Goal: Task Accomplishment & Management: Use online tool/utility

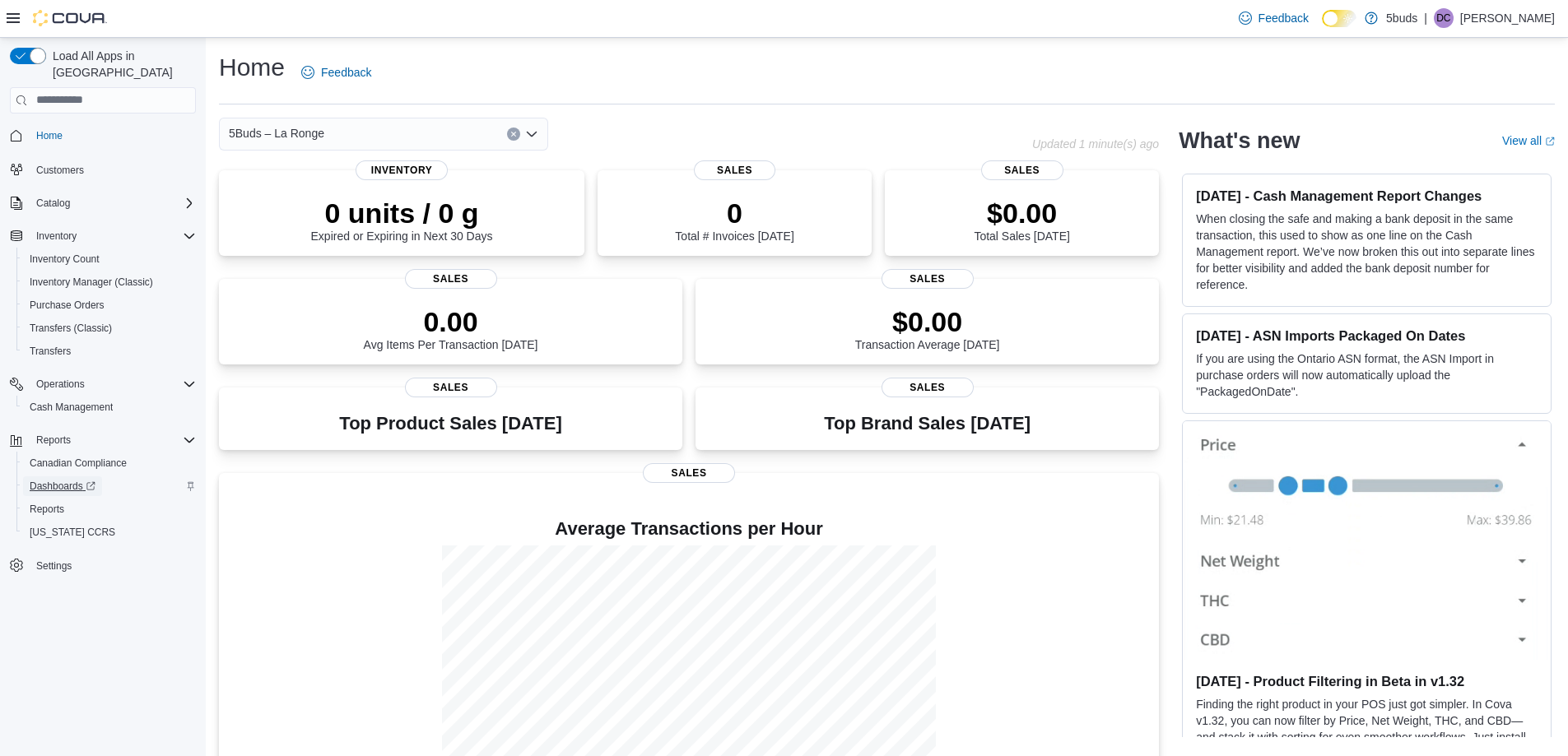
click at [52, 480] on span "Dashboards" at bounding box center [62, 486] width 66 height 13
click at [121, 276] on span "Inventory Manager (Classic)" at bounding box center [91, 282] width 123 height 13
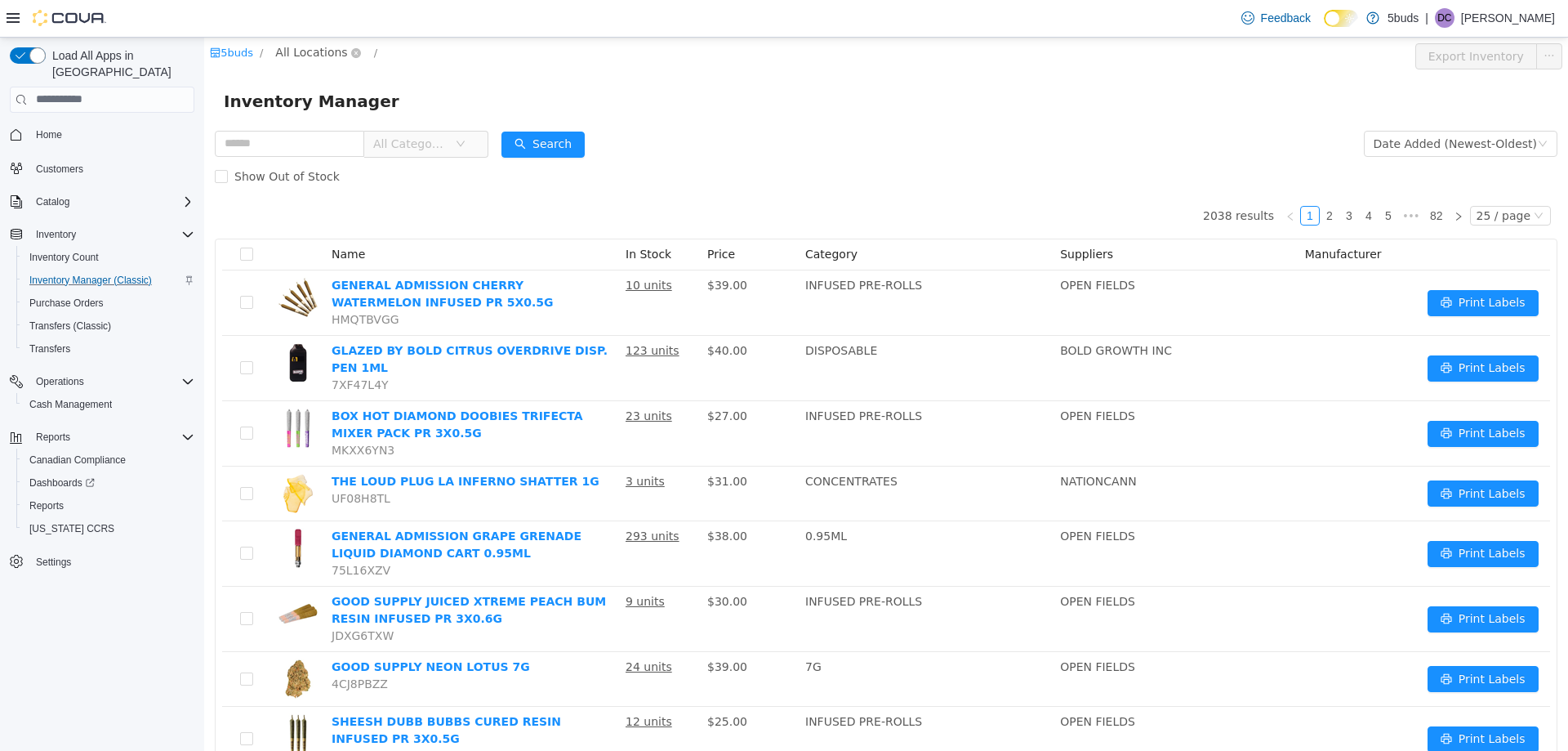
click at [331, 49] on span "All Locations" at bounding box center [311, 52] width 72 height 18
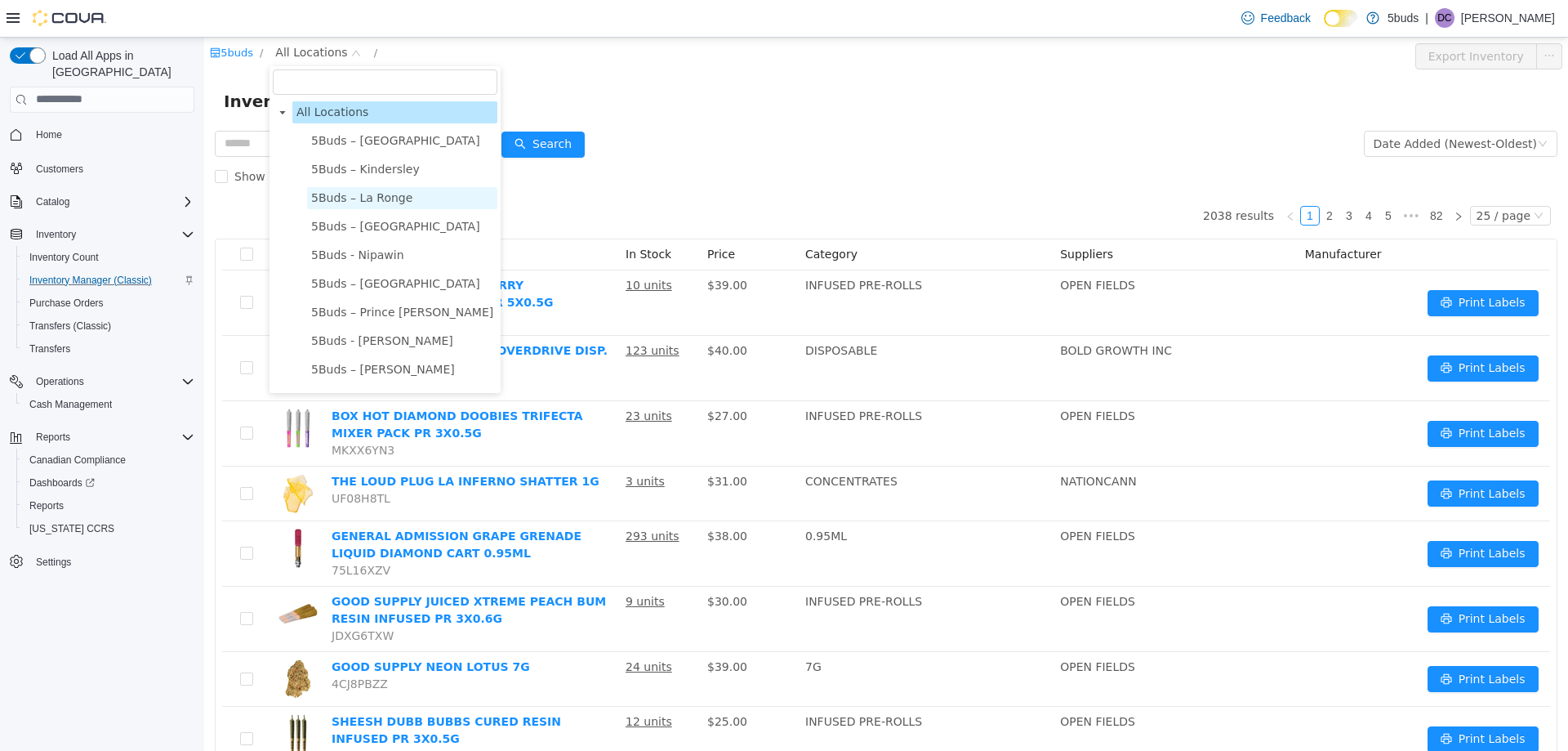
click at [348, 200] on span "5Buds – La Ronge" at bounding box center [361, 197] width 101 height 13
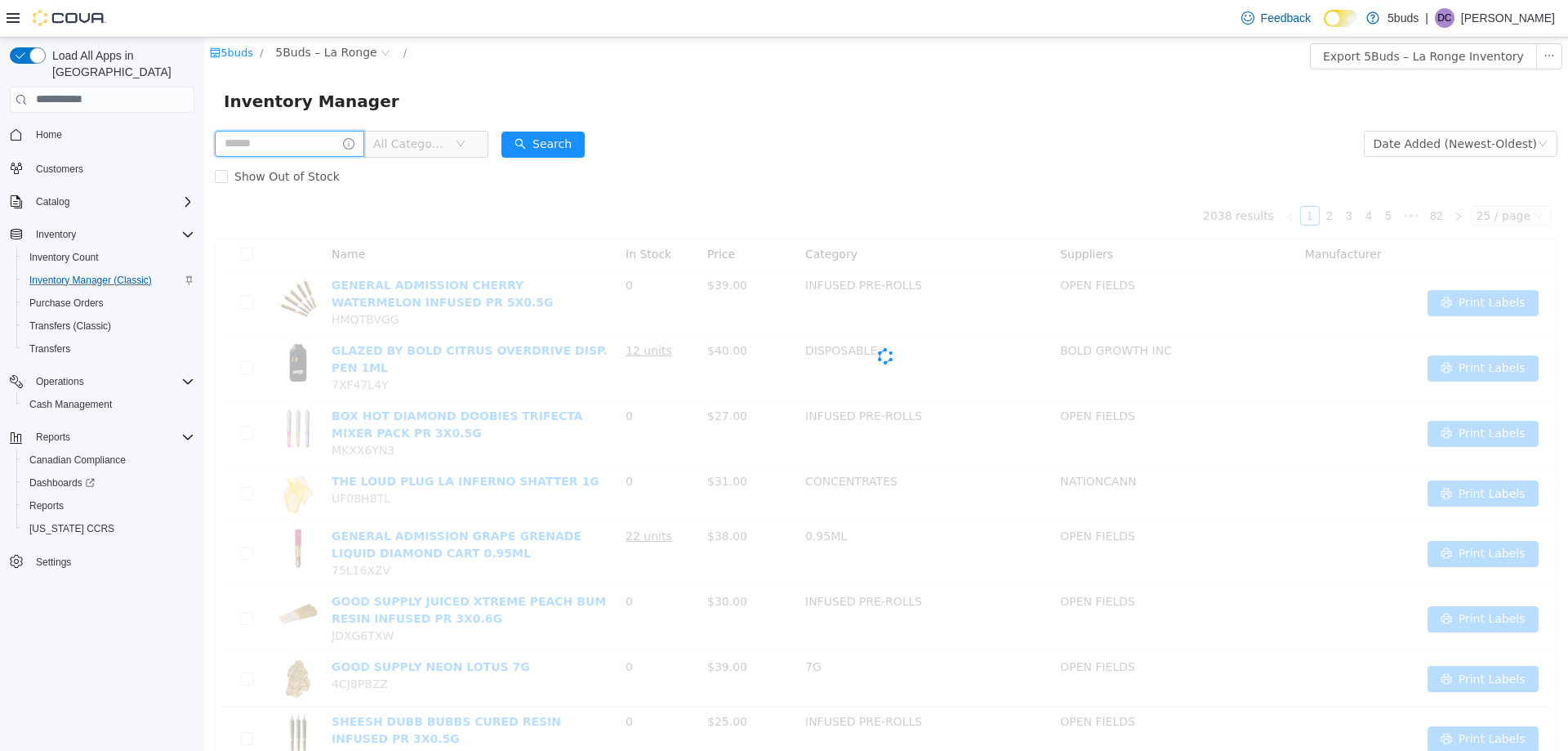
click at [301, 144] on input "text" at bounding box center [290, 142] width 150 height 26
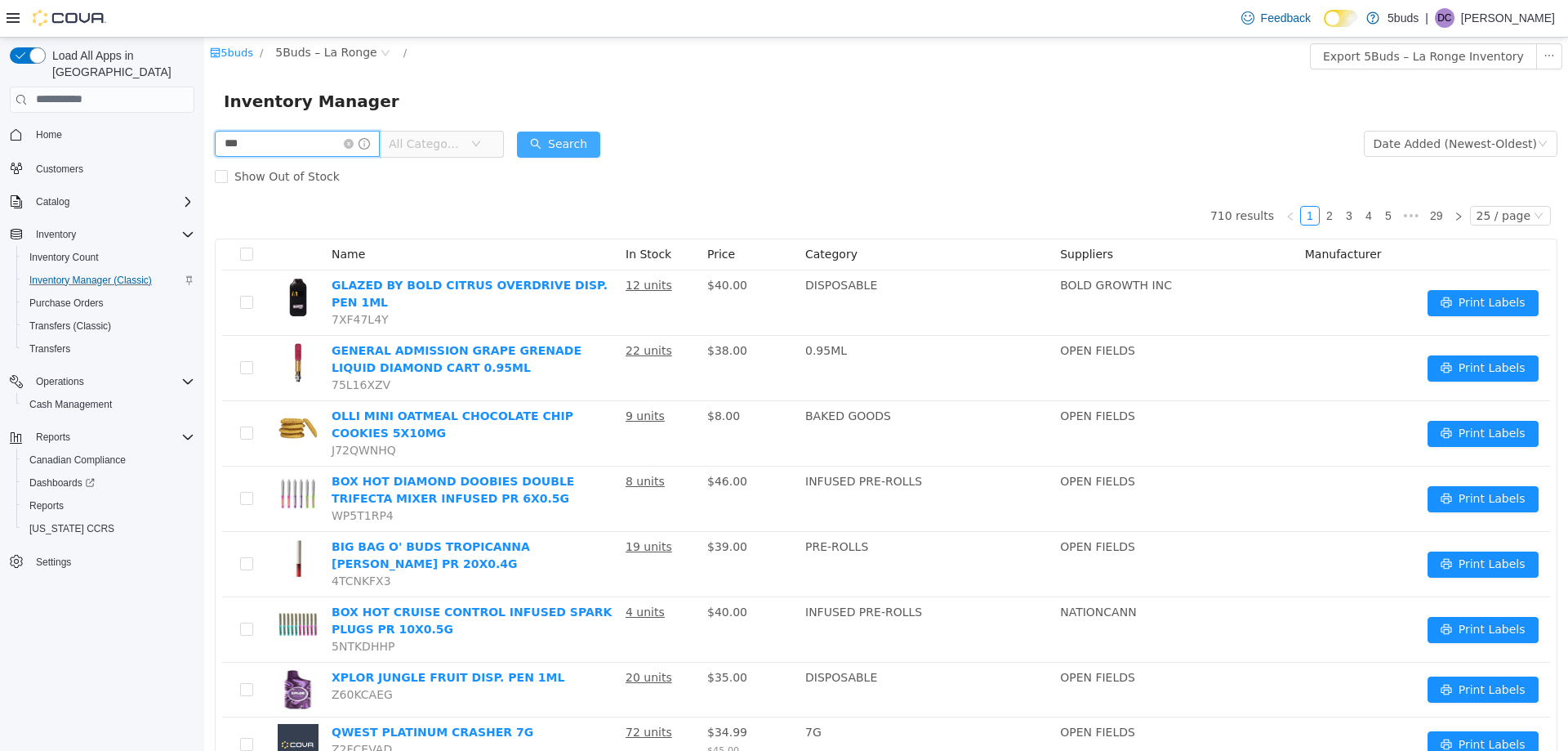
type input "***"
drag, startPoint x: 588, startPoint y: 144, endPoint x: 578, endPoint y: 148, distance: 10.8
click at [583, 145] on button "Search" at bounding box center [558, 143] width 83 height 26
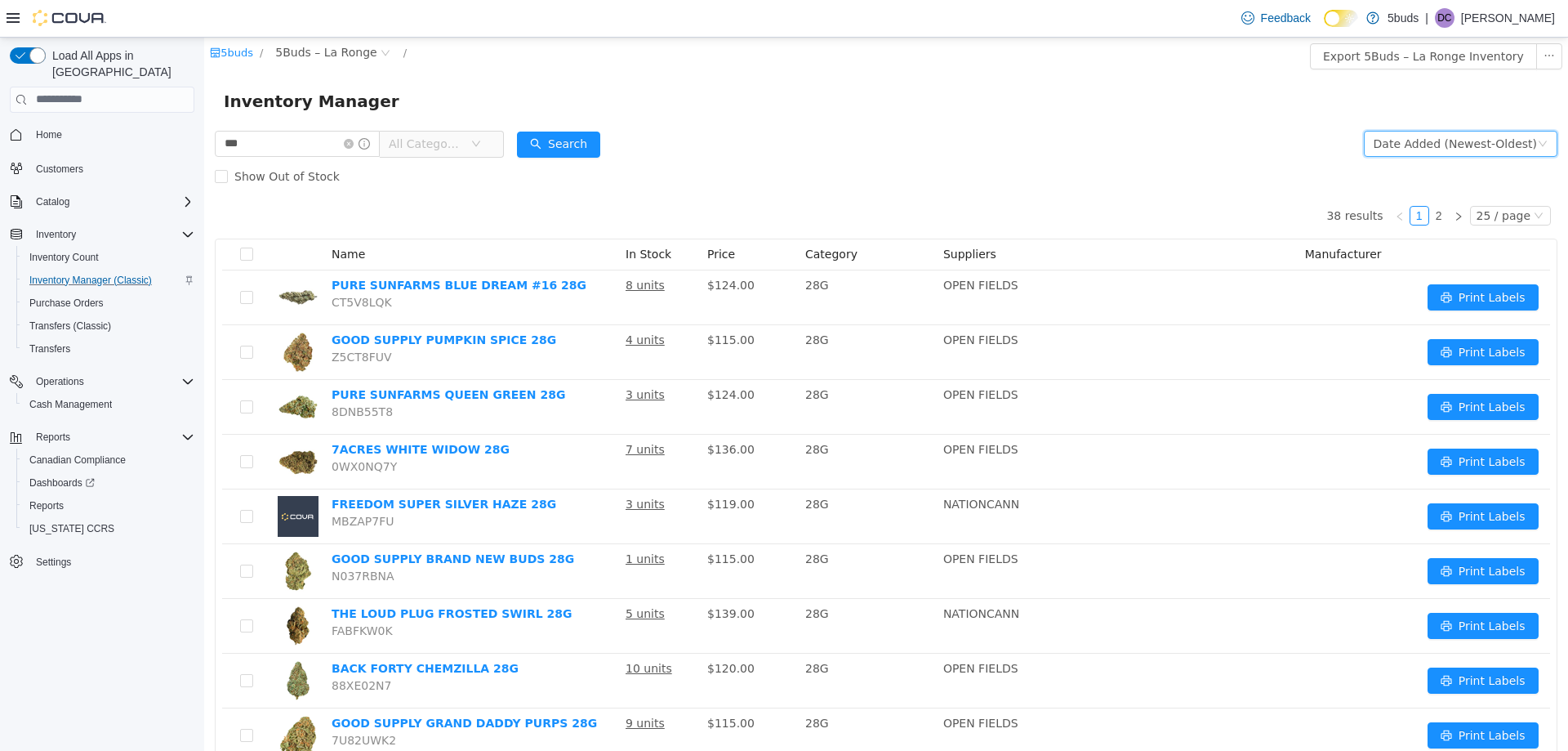
click at [1465, 144] on div "Date Added (Newest-Oldest)" at bounding box center [1455, 142] width 163 height 25
click at [1456, 174] on li "Alphabetical (A-Z)" at bounding box center [1453, 175] width 183 height 26
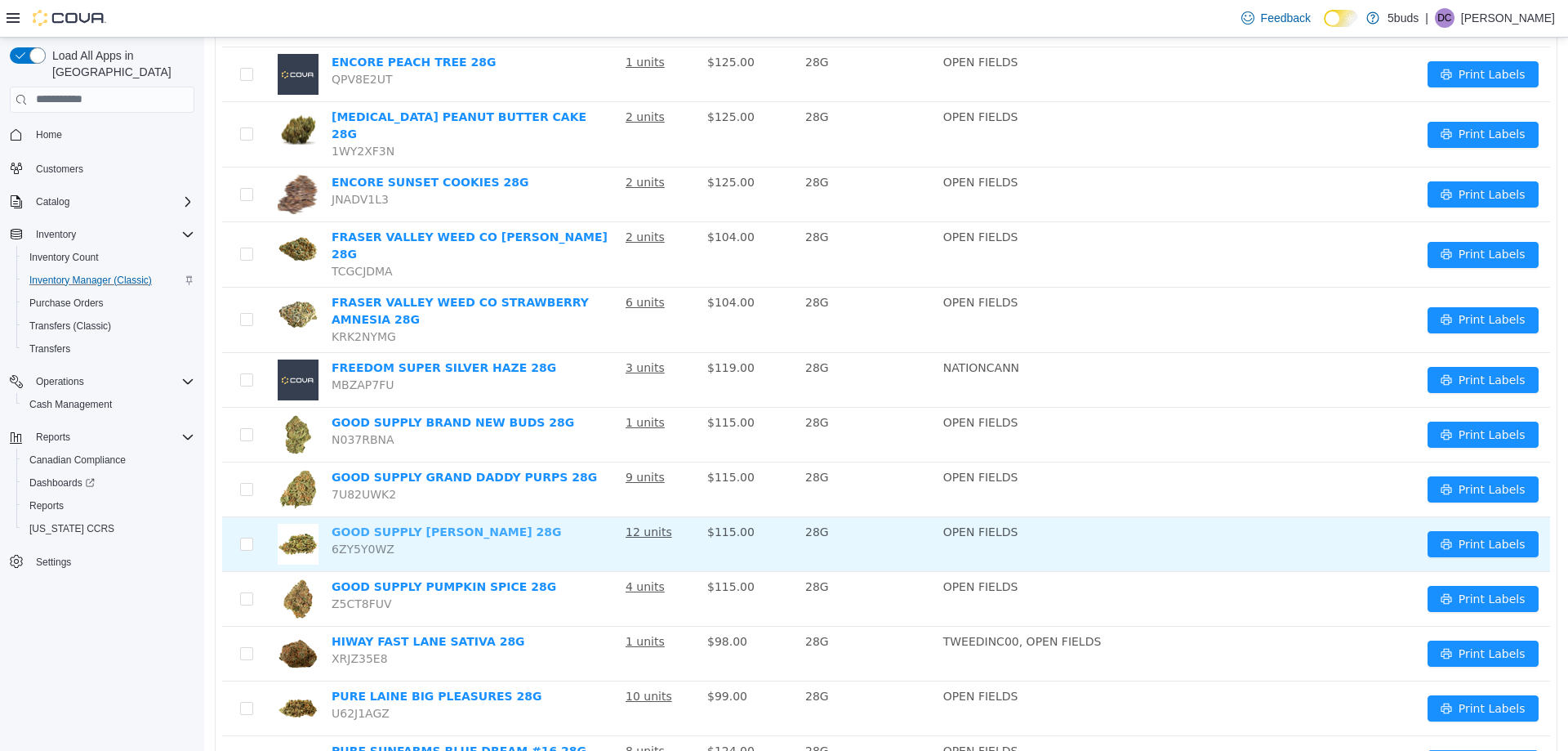
scroll to position [945, 0]
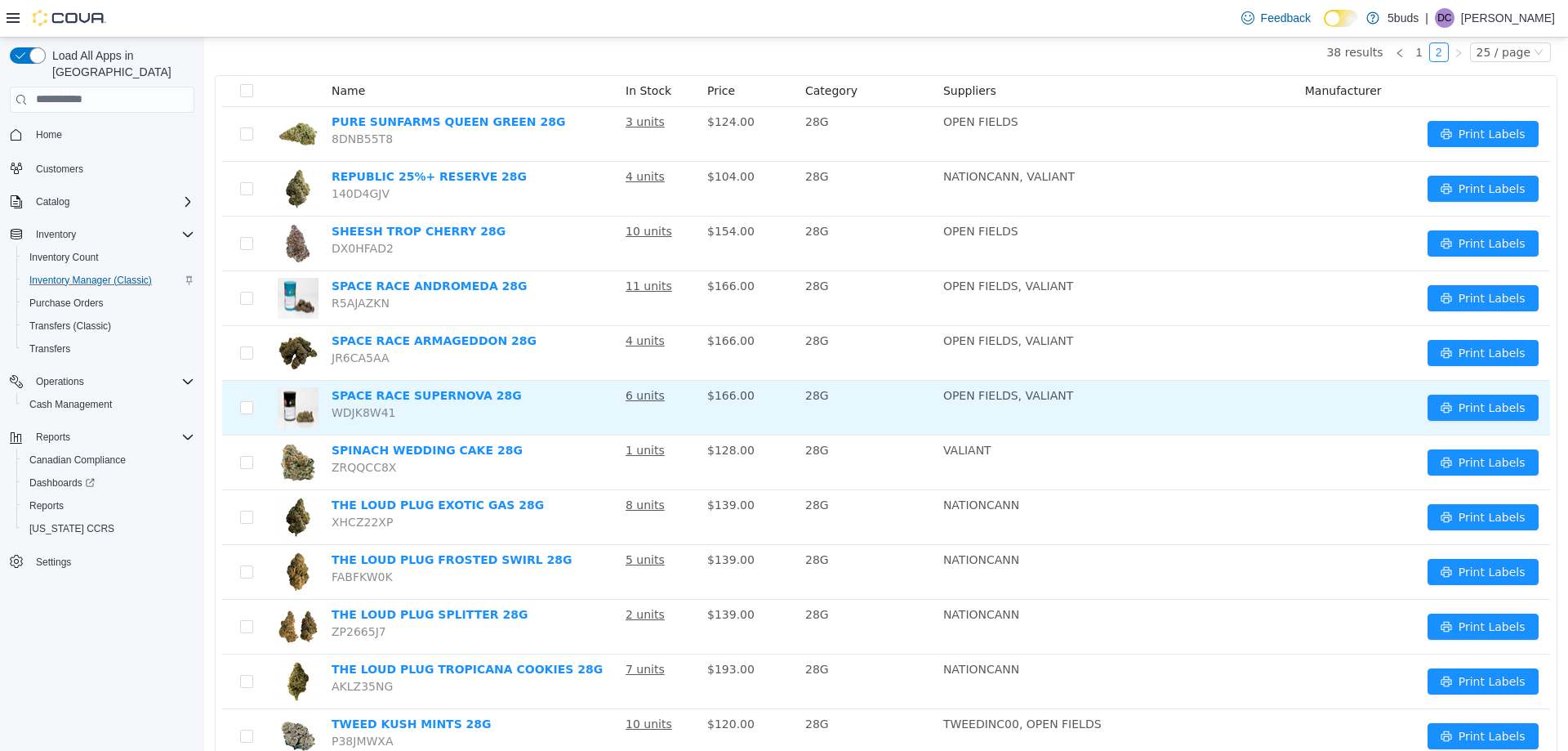
scroll to position [245, 0]
